Goal: Information Seeking & Learning: Learn about a topic

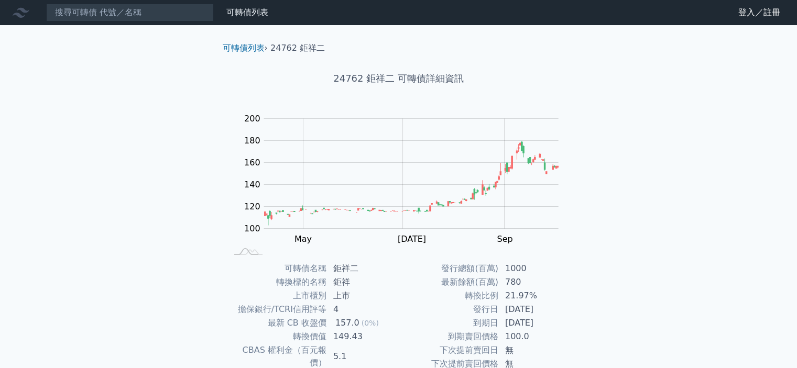
scroll to position [117, 0]
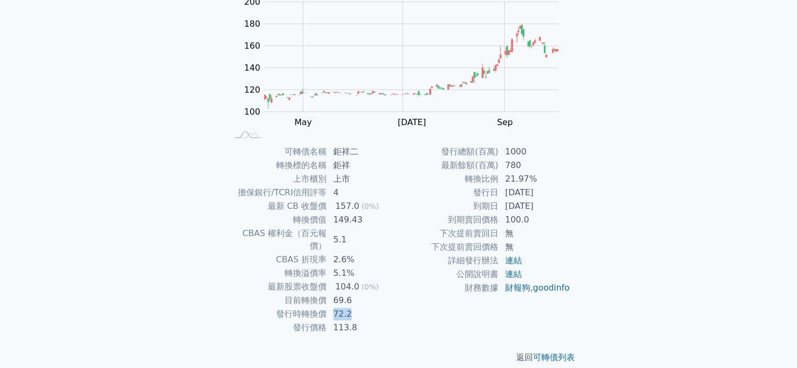
drag, startPoint x: 326, startPoint y: 300, endPoint x: 360, endPoint y: 303, distance: 34.2
click at [360, 308] on tr "發行時轉換價 72.2" at bounding box center [313, 315] width 172 height 14
click at [370, 321] on td "113.8" at bounding box center [363, 328] width 72 height 14
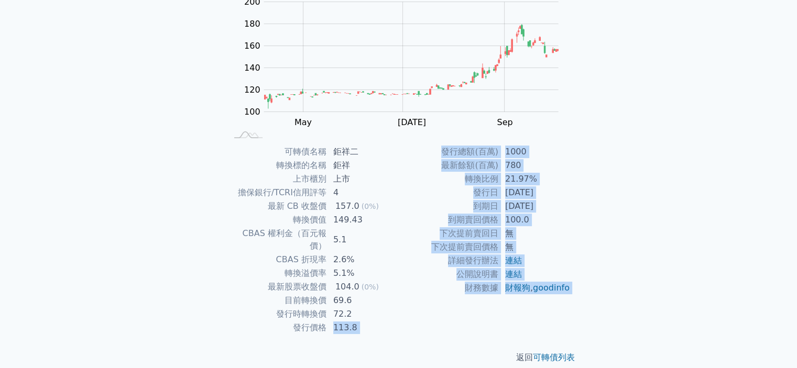
drag, startPoint x: 330, startPoint y: 313, endPoint x: 393, endPoint y: 327, distance: 65.5
click at [393, 327] on div "可轉債列表 › 24762 鉅祥二 24762 鉅祥二 可轉債詳細資訊 Zoom Out 100 60 80 100 120 140 160 180 200 …" at bounding box center [398, 144] width 369 height 473
click at [402, 335] on div "返回 可轉債列表" at bounding box center [398, 358] width 369 height 46
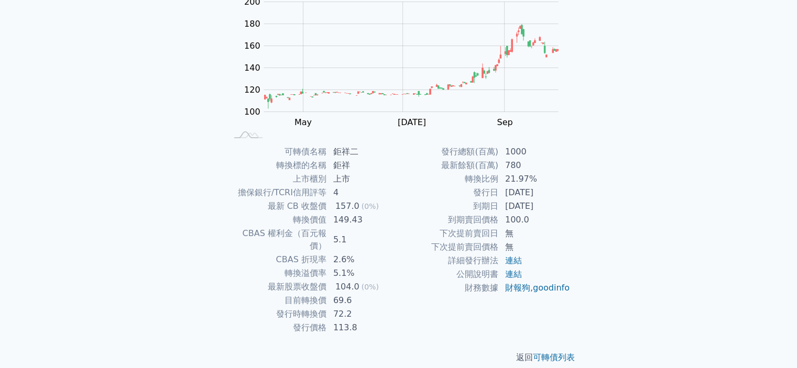
drag, startPoint x: 406, startPoint y: 318, endPoint x: 367, endPoint y: 283, distance: 52.3
click at [407, 316] on div "發行總額(百萬) 1000 最新餘額(百萬) 780 轉換比例 21.97% 發行日 2024-01-26 到期日 2027-01-26 到期賣回價格 100…" at bounding box center [485, 240] width 172 height 190
drag, startPoint x: 349, startPoint y: 301, endPoint x: 334, endPoint y: 298, distance: 15.5
click at [334, 308] on td "72.2" at bounding box center [363, 315] width 72 height 14
copy td "72.2"
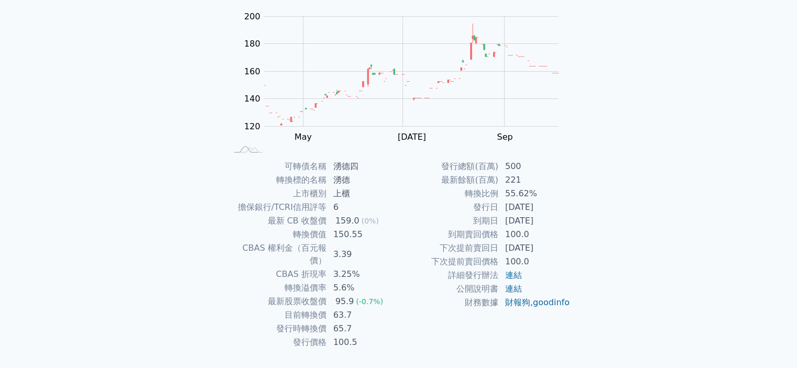
scroll to position [117, 0]
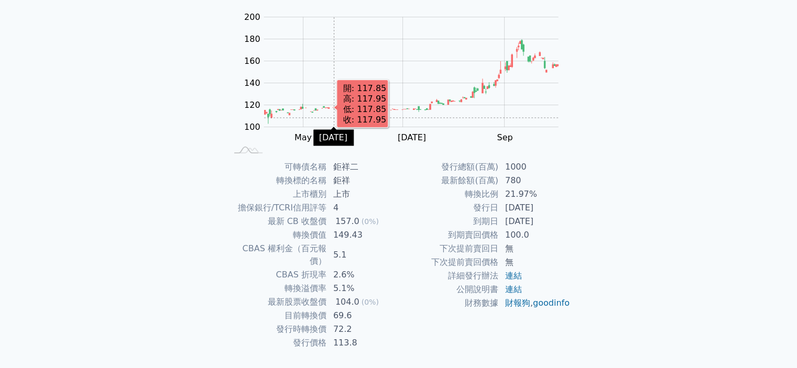
scroll to position [117, 0]
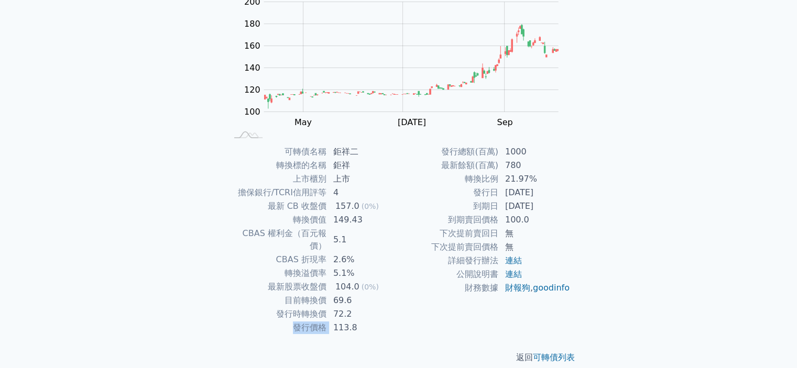
drag, startPoint x: 293, startPoint y: 313, endPoint x: 329, endPoint y: 310, distance: 35.8
click at [329, 321] on tr "發行價格 113.8" at bounding box center [313, 328] width 172 height 14
copy tr "發行價格"
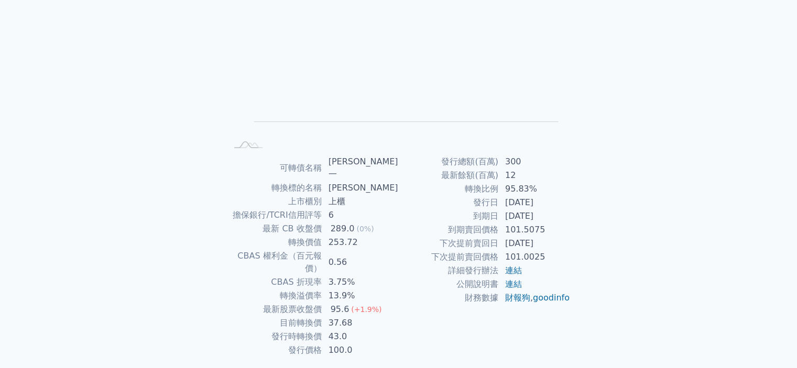
scroll to position [117, 0]
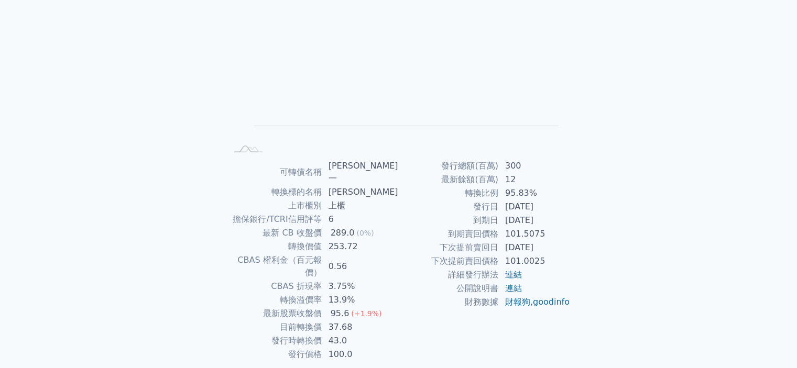
scroll to position [117, 0]
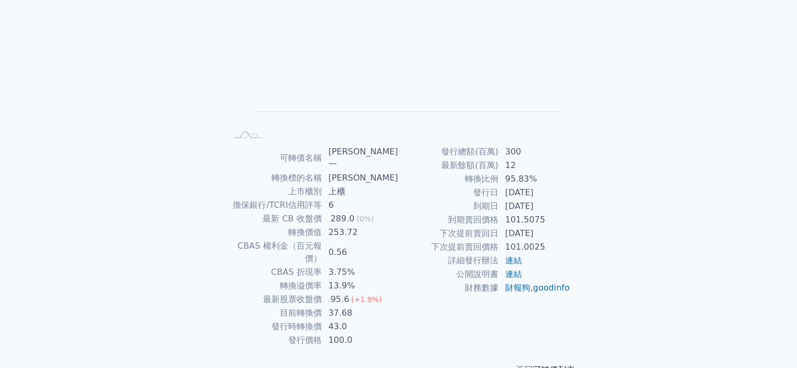
click at [551, 365] on link "可轉債列表" at bounding box center [554, 370] width 42 height 10
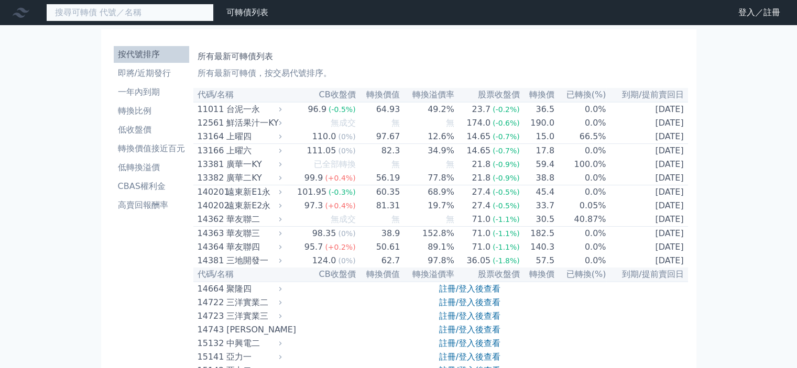
click at [121, 9] on input at bounding box center [130, 13] width 168 height 18
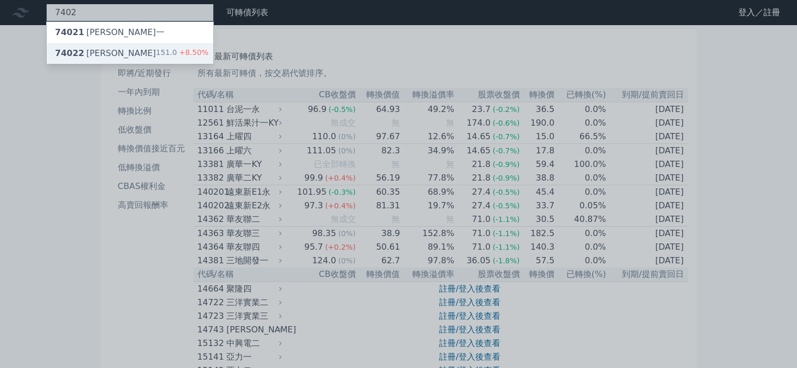
type input "7402"
click at [96, 56] on div "74022 [PERSON_NAME]" at bounding box center [105, 53] width 101 height 13
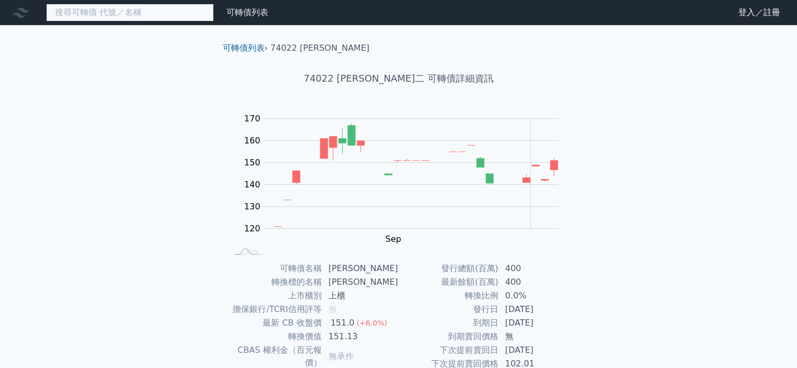
click at [134, 12] on input at bounding box center [130, 13] width 168 height 18
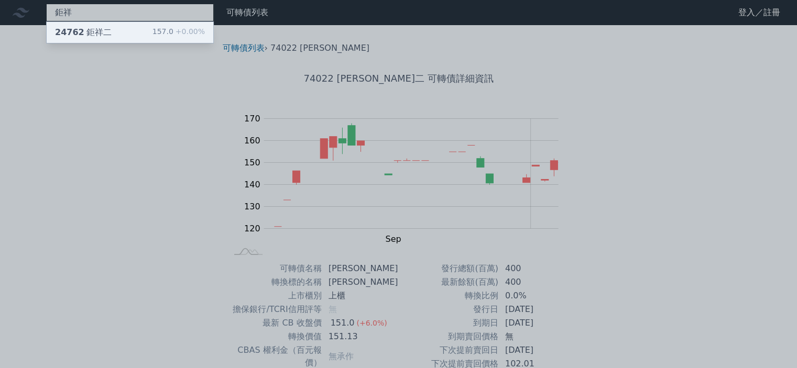
type input "鉅祥"
click at [111, 28] on div "鉅祥 24762 鉅祥二 157.0 +0.00% 可轉債列表 財務數據 可轉債列表 財務數據 登入／註冊 登入／註冊 可轉債列表 › 74022 邑錡二 7…" at bounding box center [398, 249] width 797 height 498
click at [108, 31] on div "24762 鉅祥二 157.0 +0.00%" at bounding box center [130, 32] width 167 height 21
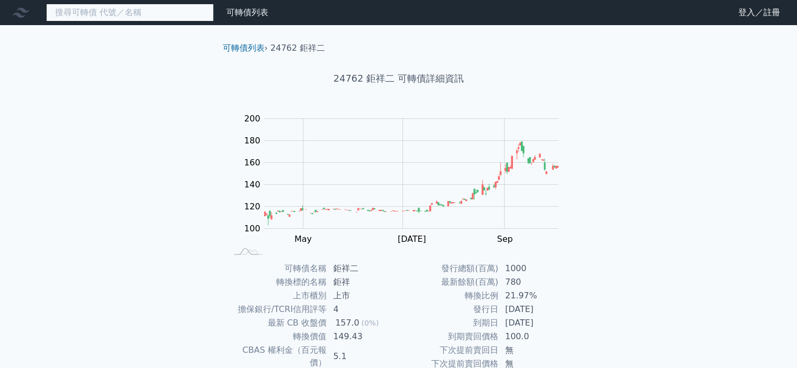
drag, startPoint x: 154, startPoint y: 7, endPoint x: 147, endPoint y: 7, distance: 6.3
click at [151, 7] on input at bounding box center [130, 13] width 168 height 18
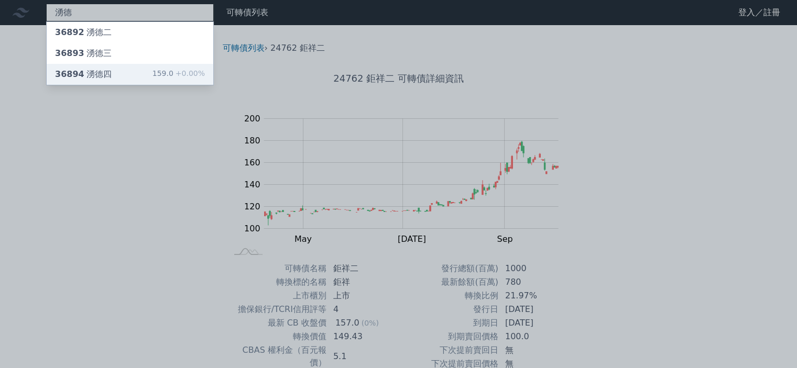
type input "湧德"
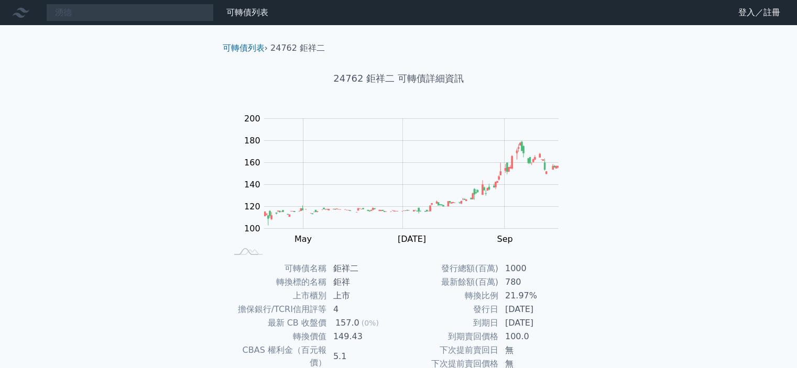
click at [100, 68] on div "湧德 可轉債列表 財務數據 可轉債列表 財務數據 登入／註冊 登入／註冊 可轉債列表 › 24762 鉅祥二 24762 鉅祥二 可轉債詳細資訊 Zoom O…" at bounding box center [398, 249] width 797 height 498
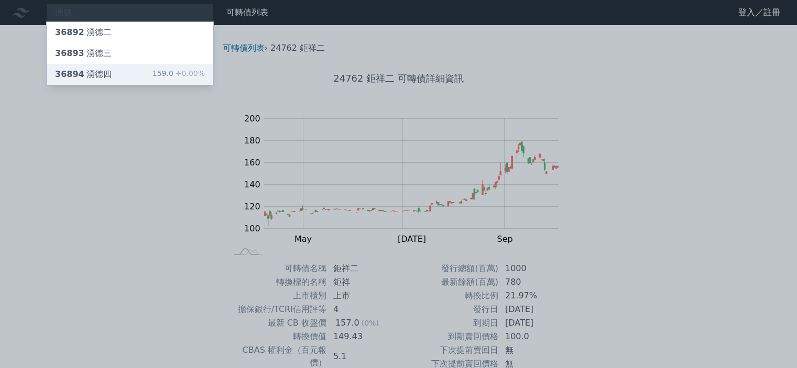
click at [109, 75] on div "36894 湧德四 159.0 +0.00%" at bounding box center [130, 74] width 167 height 21
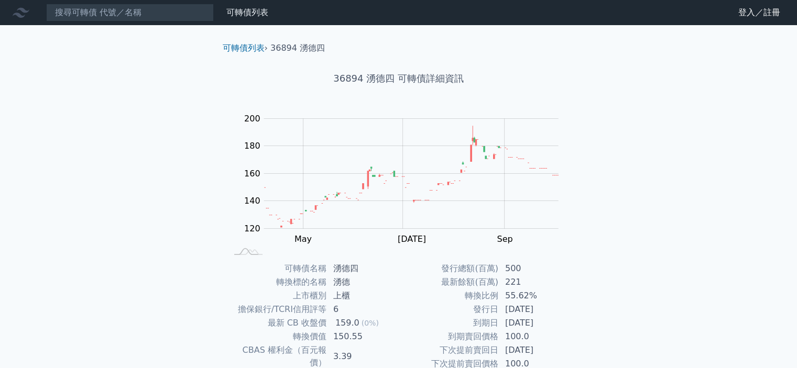
drag, startPoint x: 440, startPoint y: 1, endPoint x: 14, endPoint y: 178, distance: 462.0
click at [14, 178] on div "可轉債列表 財務數據 可轉債列表 財務數據 登入／註冊 登入／註冊 可轉債列表 › 36894 湧德四 36894 湧德四 可轉債詳細資訊 Zoom Out …" at bounding box center [398, 249] width 797 height 498
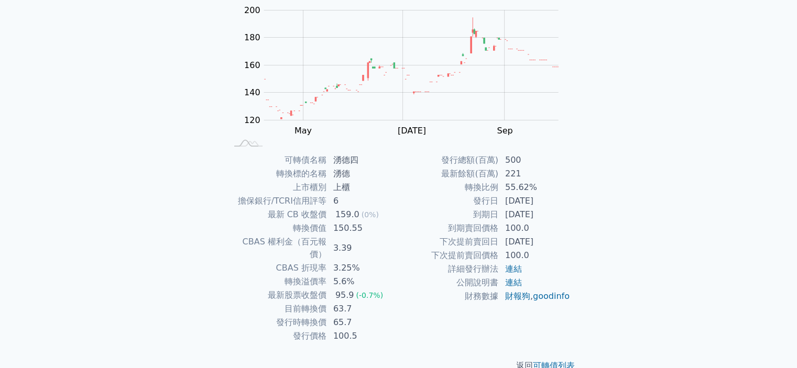
scroll to position [117, 0]
